Goal: Entertainment & Leisure: Consume media (video, audio)

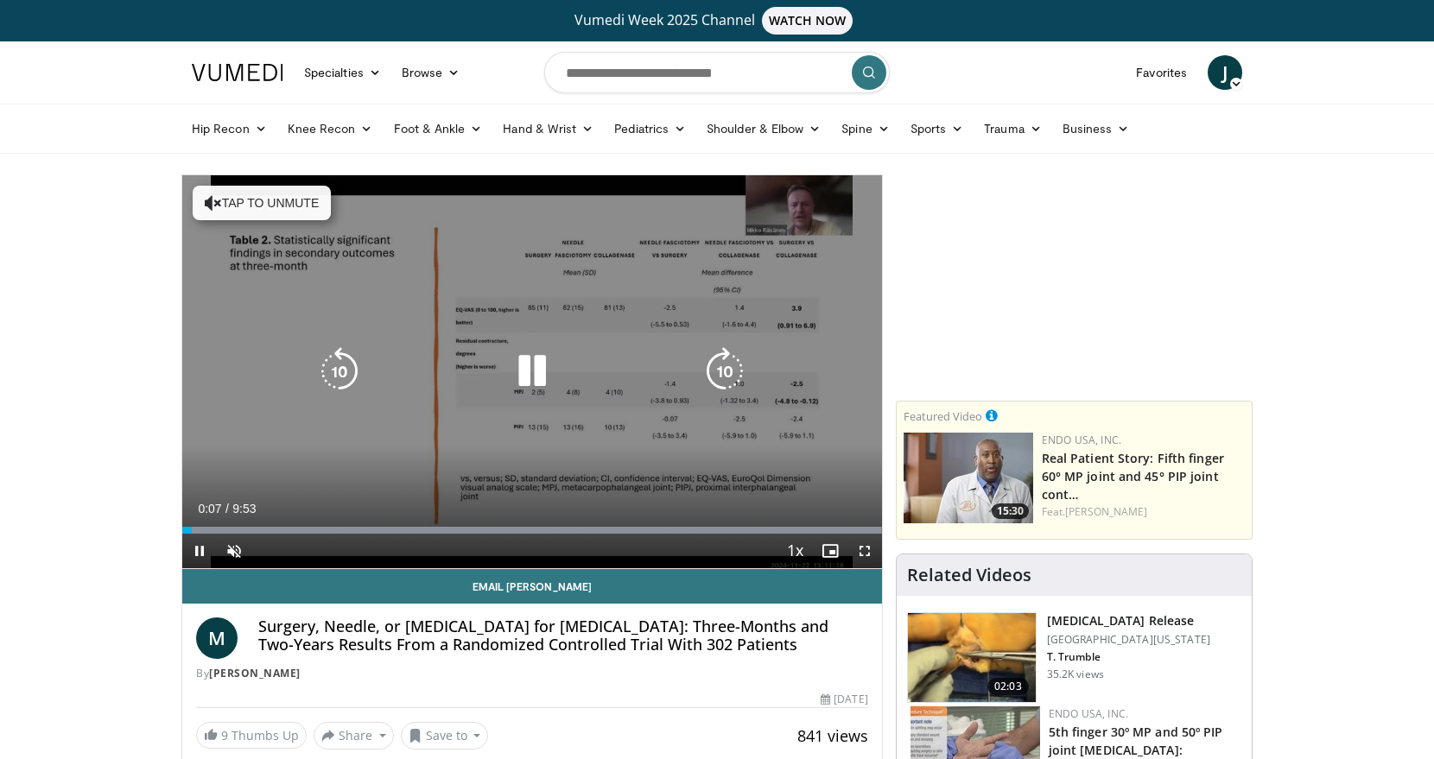
click at [270, 199] on button "Tap to unmute" at bounding box center [262, 203] width 138 height 35
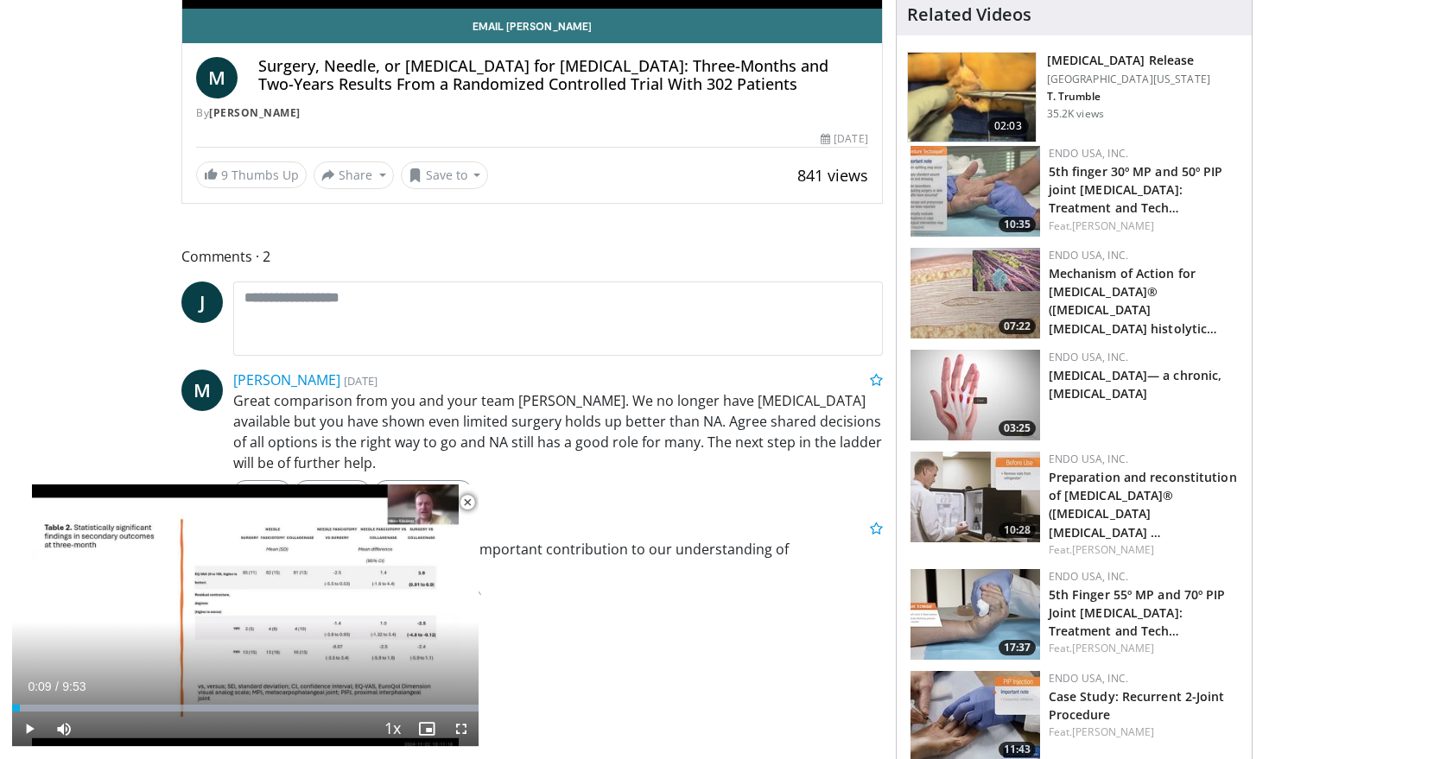
scroll to position [562, 0]
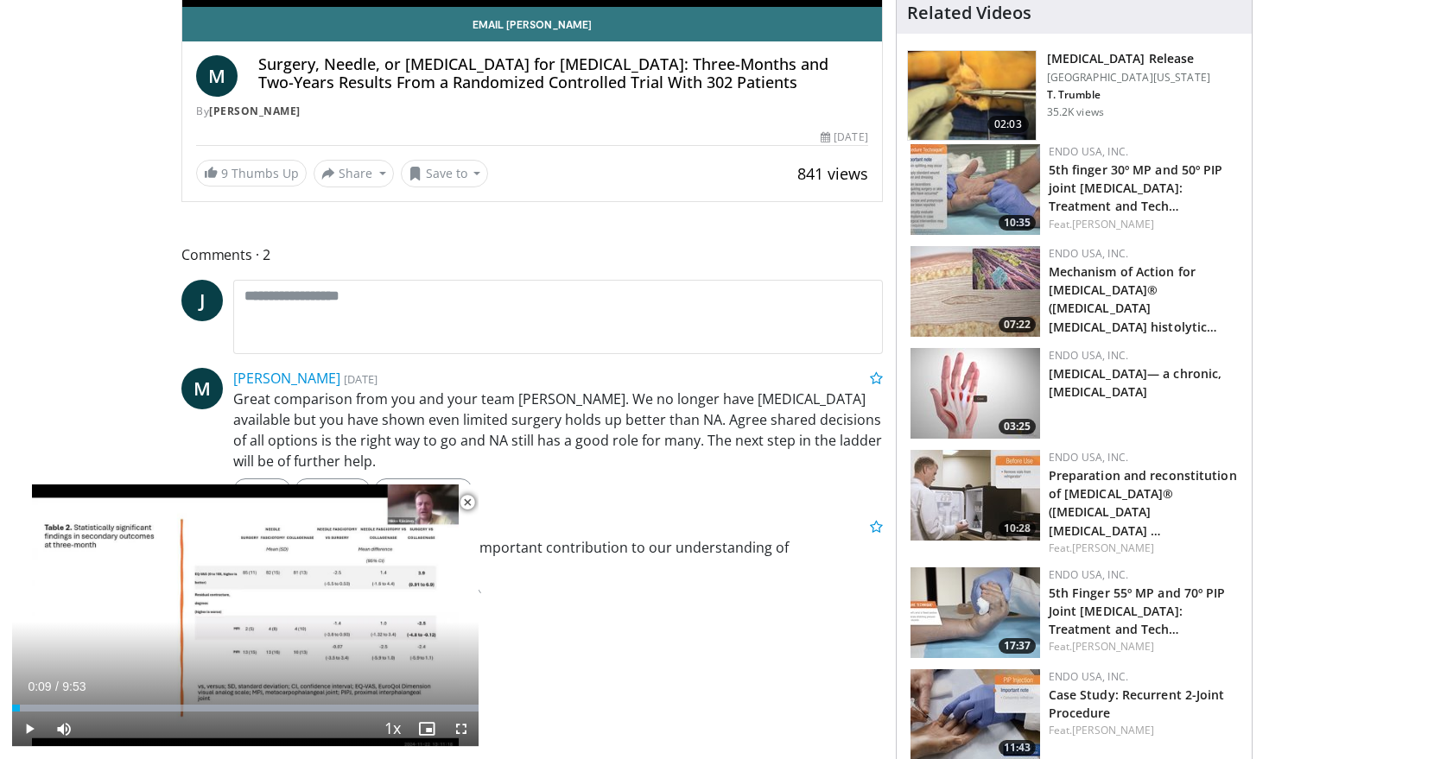
click at [467, 497] on span "Video Player" at bounding box center [467, 503] width 35 height 35
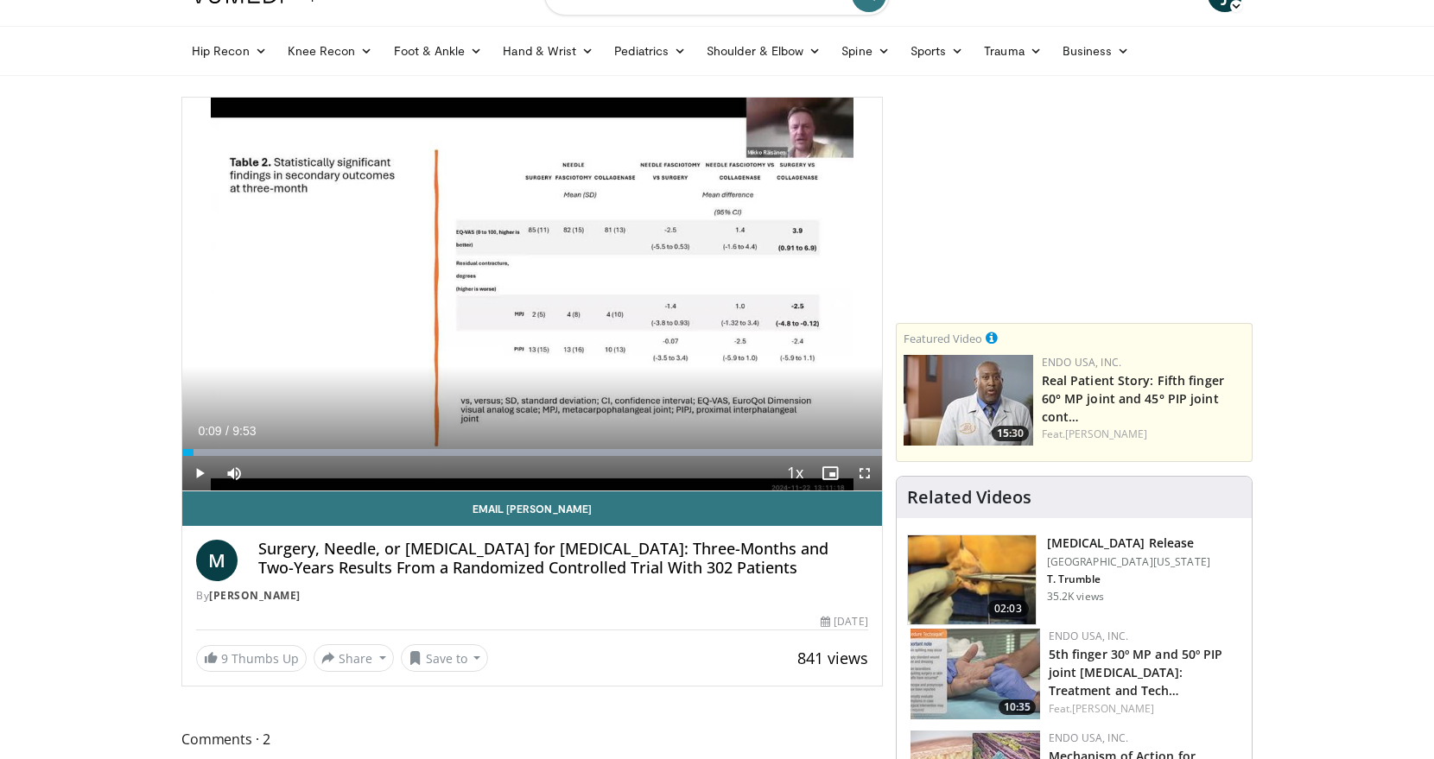
scroll to position [78, 0]
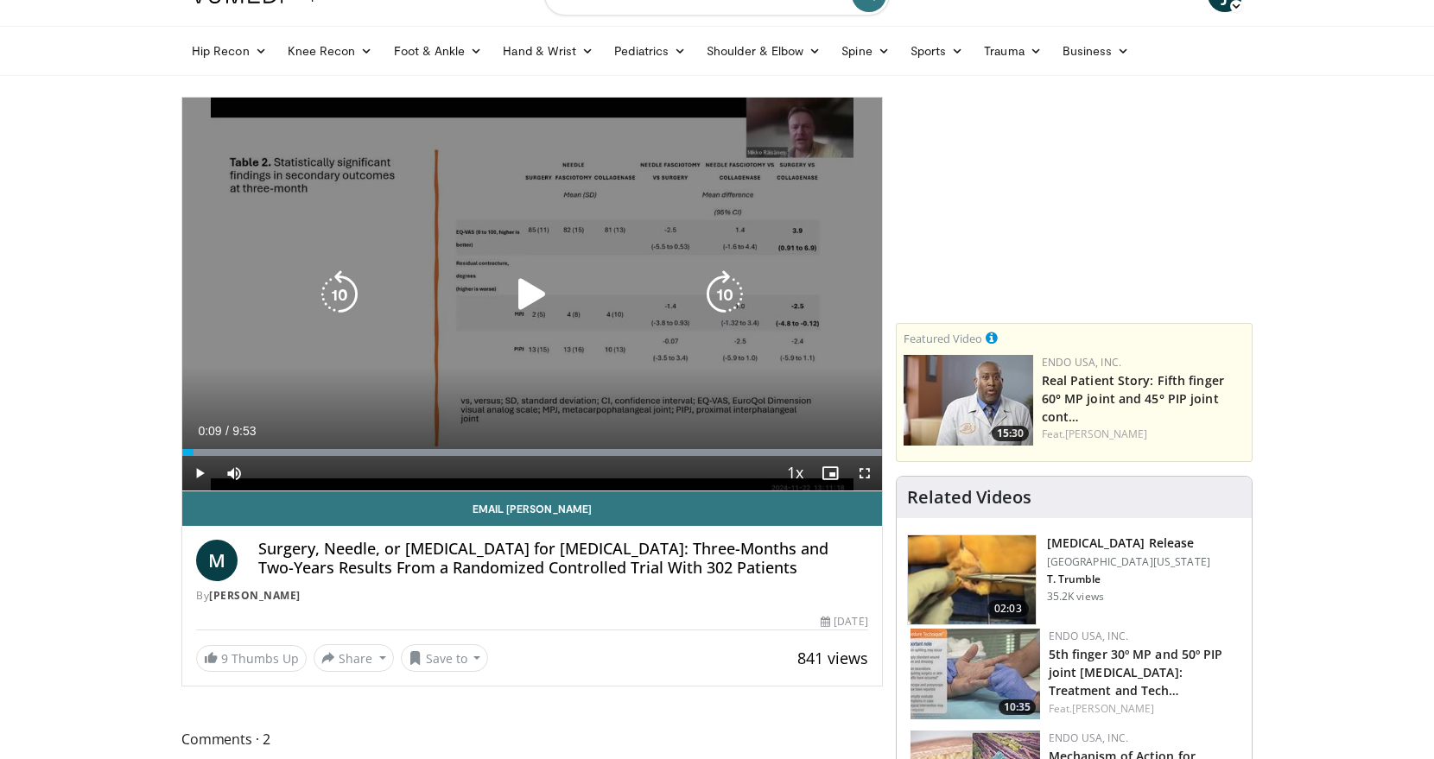
click at [525, 295] on icon "Video Player" at bounding box center [532, 294] width 48 height 48
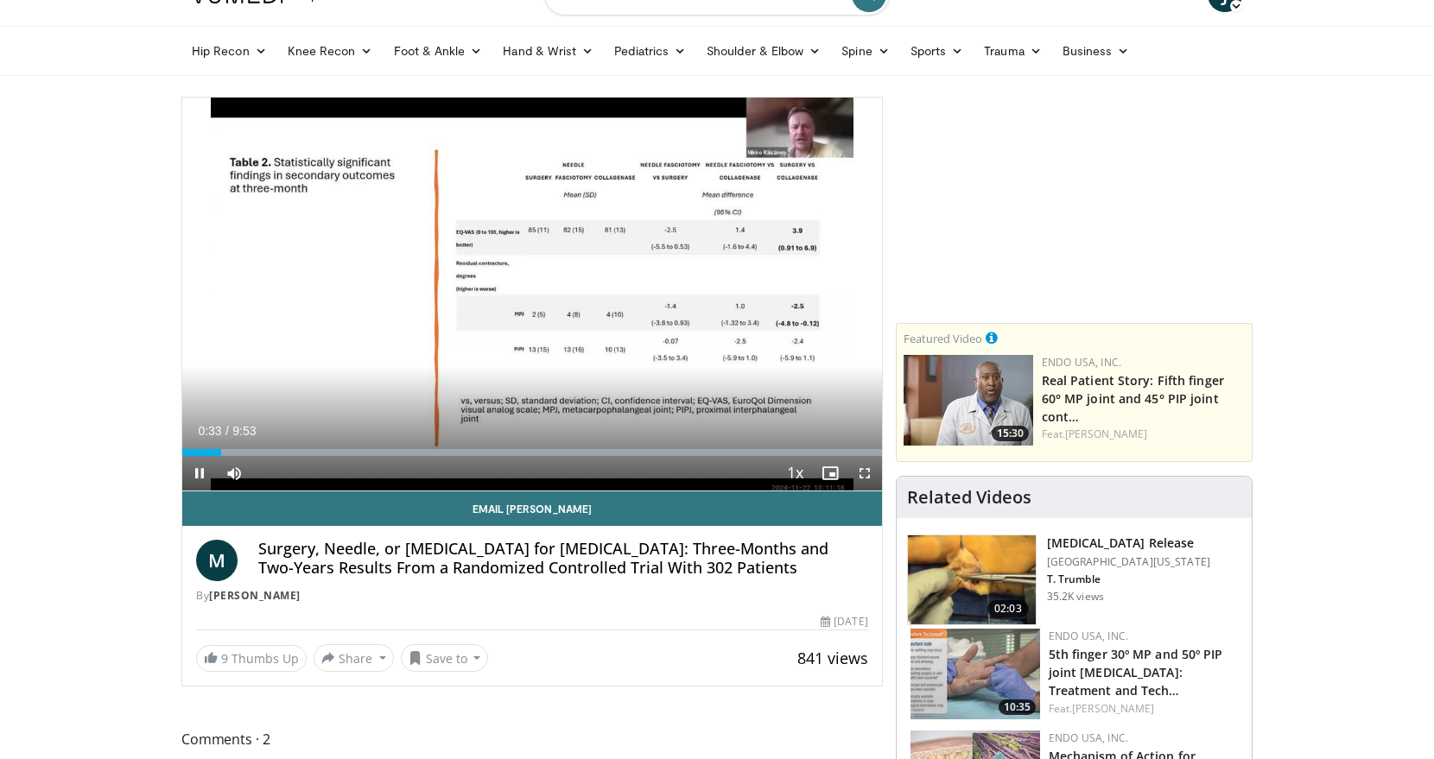
click at [832, 471] on span "Video Player" at bounding box center [830, 473] width 35 height 35
